Goal: Task Accomplishment & Management: Manage account settings

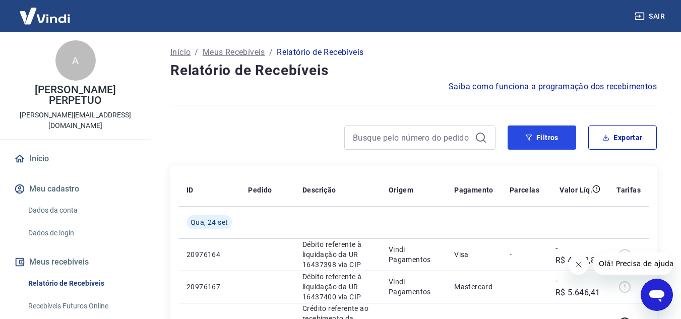
click at [540, 139] on button "Filtros" at bounding box center [542, 138] width 69 height 24
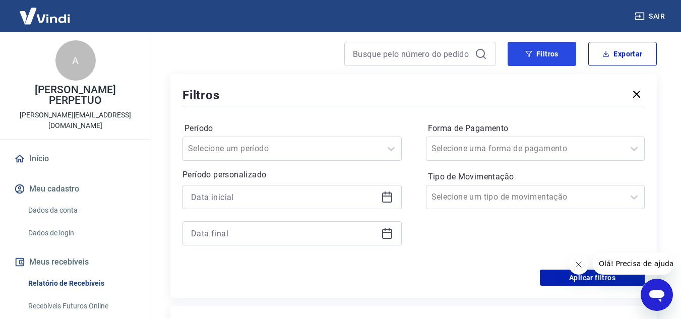
scroll to position [101, 0]
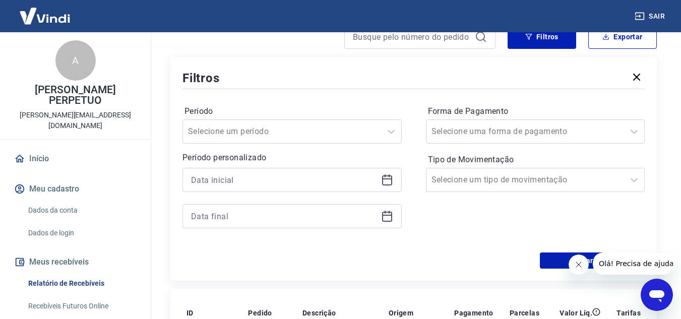
click at [388, 186] on icon at bounding box center [387, 181] width 10 height 10
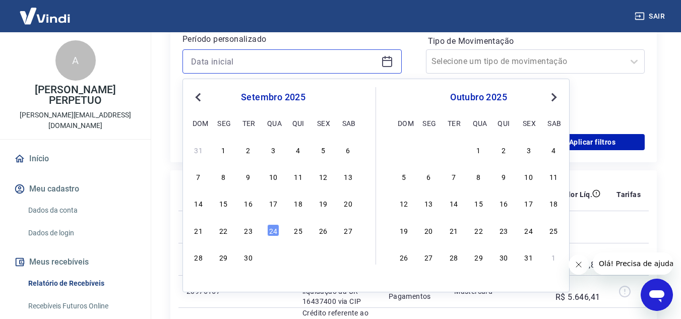
scroll to position [202, 0]
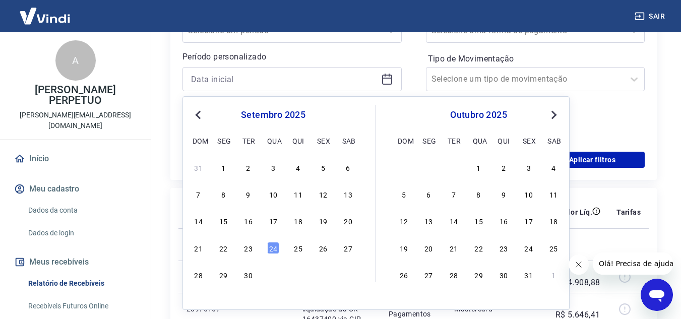
drag, startPoint x: 249, startPoint y: 245, endPoint x: 318, endPoint y: 178, distance: 96.0
click at [248, 245] on div "23" at bounding box center [249, 248] width 12 height 12
click at [248, 246] on td at bounding box center [267, 244] width 54 height 32
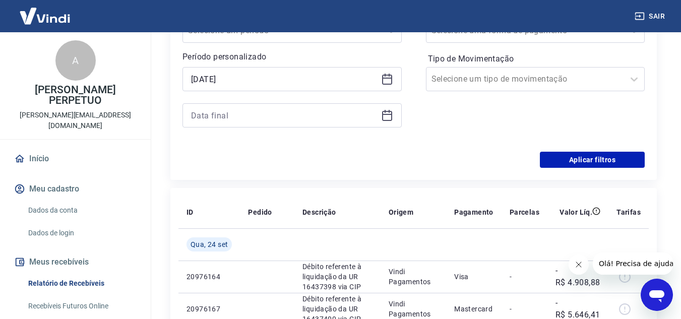
type input "23/09/2025"
click at [392, 116] on icon at bounding box center [387, 115] width 12 height 12
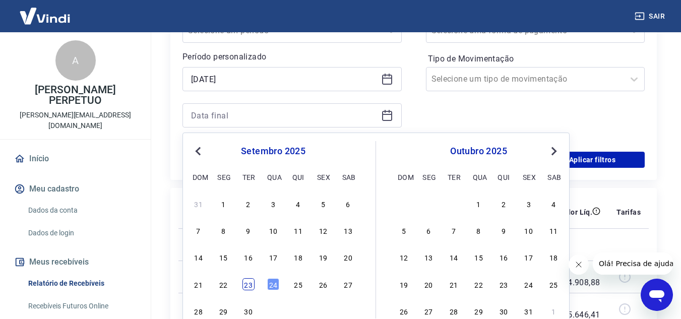
click at [251, 285] on div "23" at bounding box center [249, 284] width 12 height 12
type input "23/09/2025"
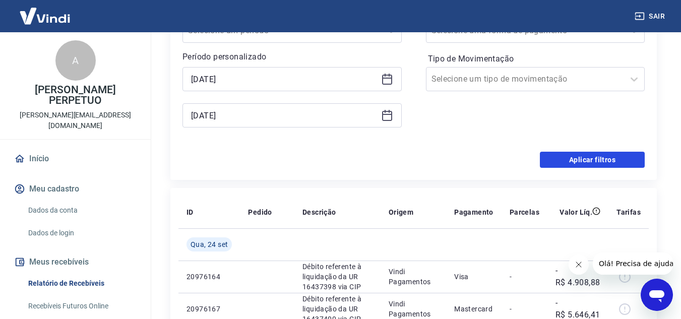
drag, startPoint x: 607, startPoint y: 159, endPoint x: 508, endPoint y: 225, distance: 119.3
click at [607, 159] on button "Aplicar filtros" at bounding box center [592, 160] width 105 height 16
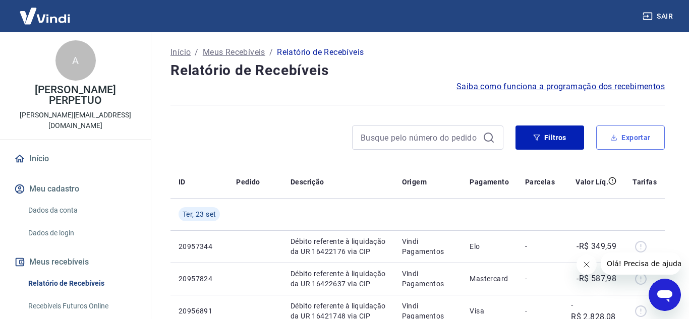
click at [638, 138] on button "Exportar" at bounding box center [630, 138] width 69 height 24
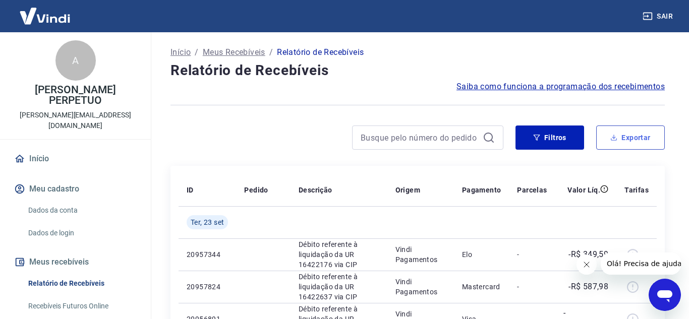
type input "23/09/2025"
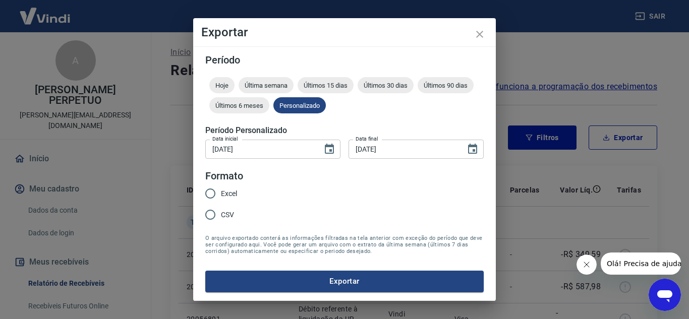
click at [218, 183] on legend "Formato" at bounding box center [224, 176] width 38 height 15
click at [230, 191] on span "Excel" at bounding box center [229, 194] width 16 height 11
click at [221, 191] on input "Excel" at bounding box center [210, 193] width 21 height 21
radio input "true"
click at [312, 281] on button "Exportar" at bounding box center [344, 281] width 278 height 21
